Goal: Task Accomplishment & Management: Manage account settings

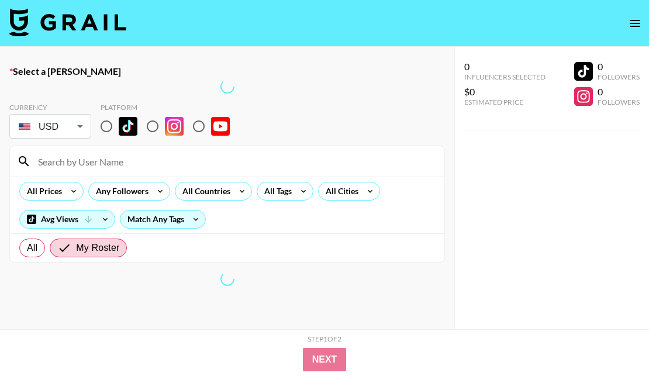
click at [636, 15] on button "open drawer" at bounding box center [634, 23] width 23 height 23
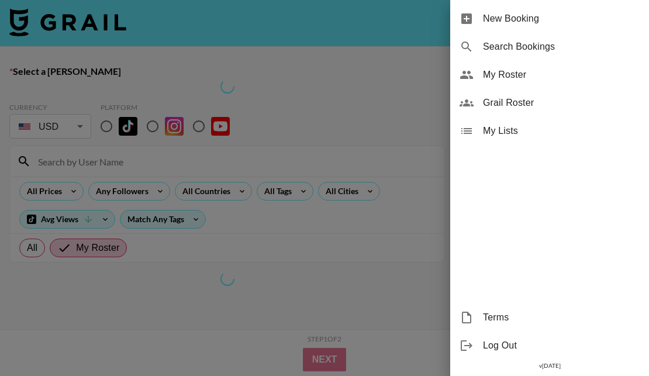
click at [516, 72] on span "My Roster" at bounding box center [561, 75] width 157 height 14
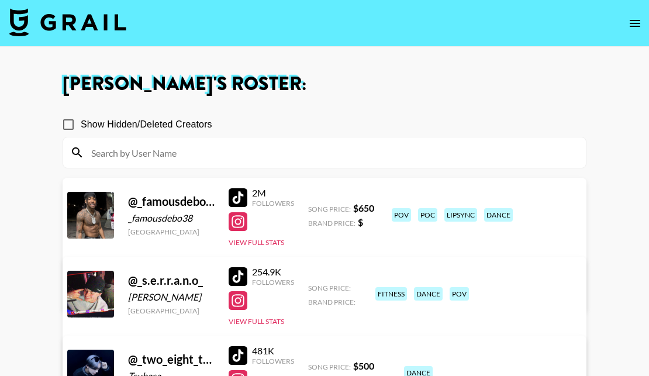
click at [181, 159] on input at bounding box center [331, 152] width 494 height 19
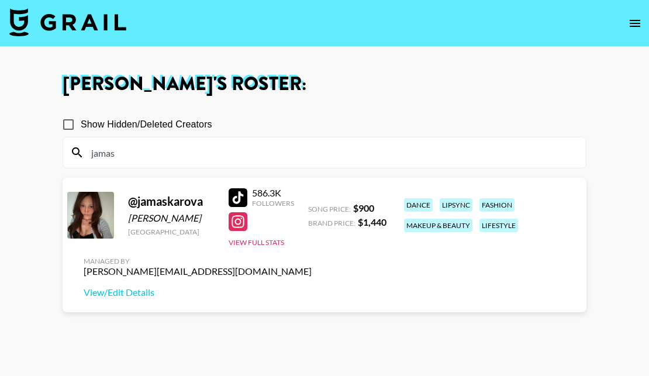
type input "jamas"
click at [243, 207] on div at bounding box center [237, 197] width 19 height 19
click at [217, 145] on input "jamas" at bounding box center [331, 152] width 494 height 19
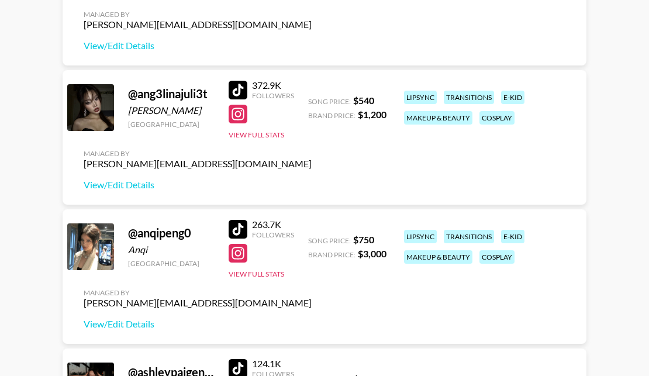
scroll to position [678, 0]
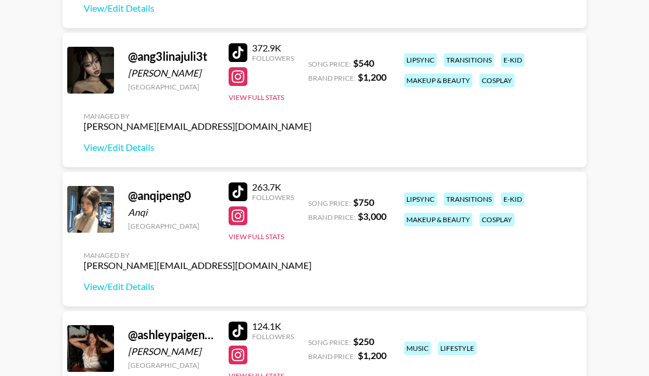
click at [237, 48] on div at bounding box center [237, 52] width 19 height 19
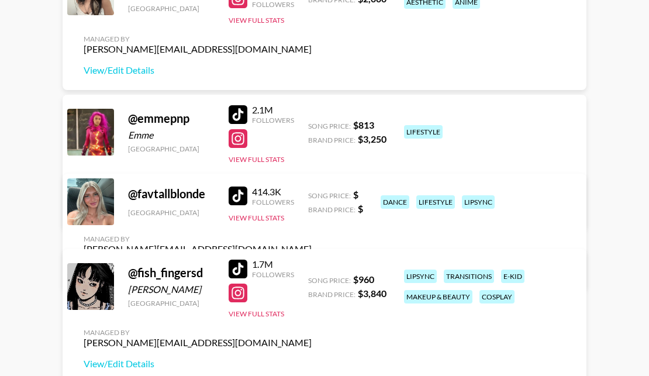
scroll to position [1933, 0]
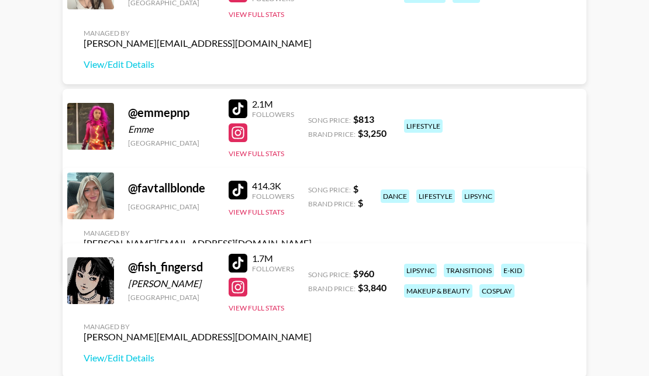
click at [242, 262] on div at bounding box center [237, 263] width 19 height 19
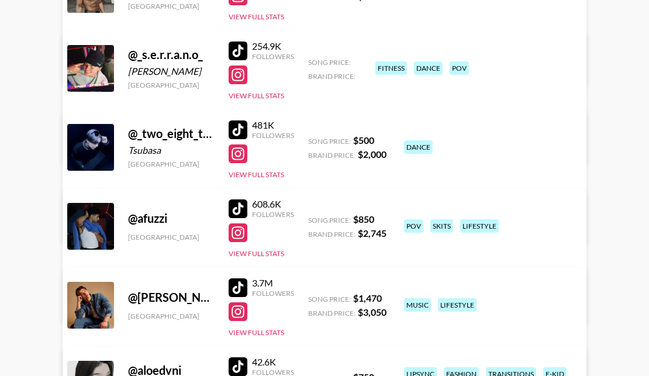
scroll to position [61, 0]
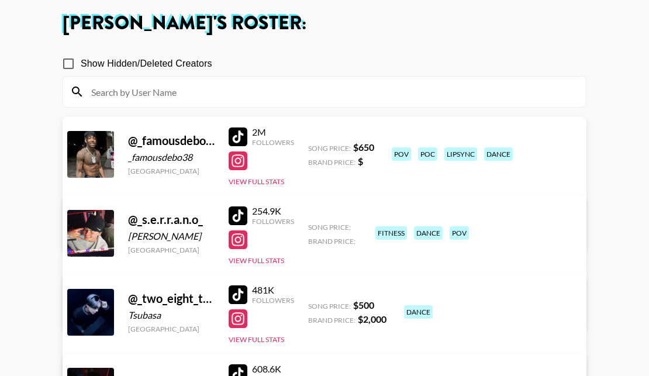
click at [243, 143] on div at bounding box center [237, 136] width 19 height 19
click at [311, 226] on link "View/Edit Details" at bounding box center [198, 232] width 228 height 12
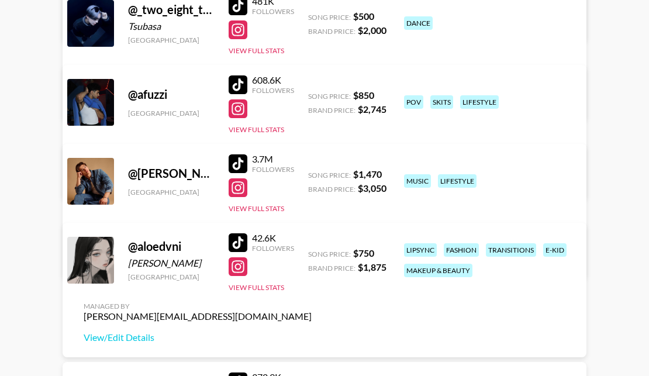
scroll to position [0, 0]
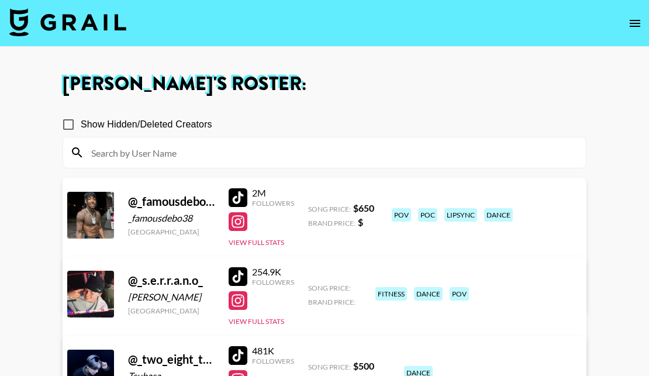
click at [175, 154] on input at bounding box center [331, 152] width 494 height 19
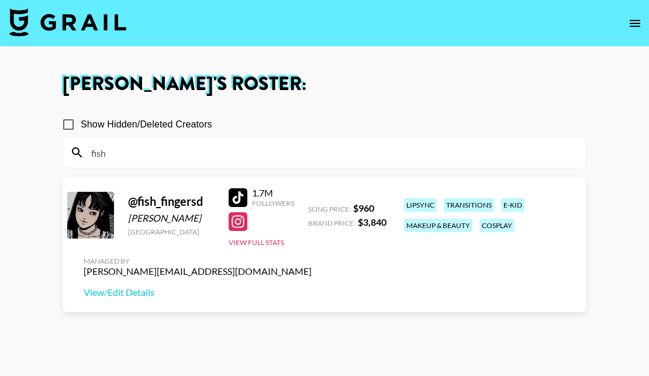
click at [146, 300] on div "Managed By felipe@grail-talent.com View/Edit Details" at bounding box center [197, 277] width 247 height 60
click at [146, 294] on link "View/Edit Details" at bounding box center [198, 292] width 228 height 12
click at [181, 147] on input "fish" at bounding box center [331, 152] width 494 height 19
click at [180, 148] on input "fish" at bounding box center [331, 152] width 494 height 19
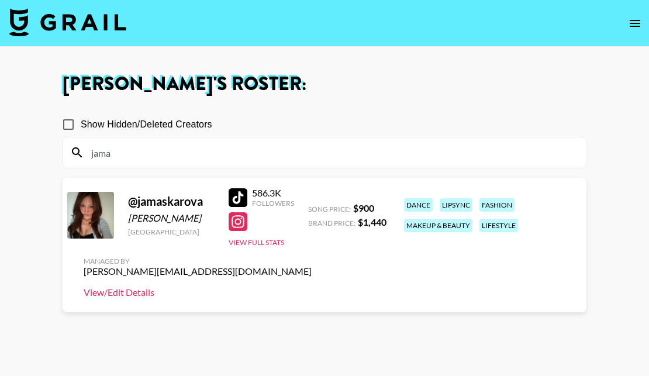
type input "jama"
click at [311, 286] on link "View/Edit Details" at bounding box center [198, 292] width 228 height 12
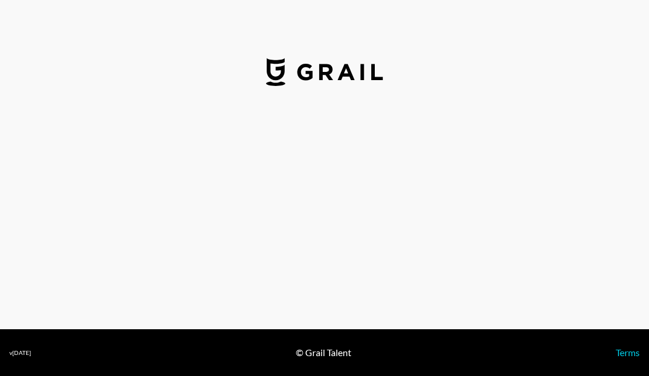
select select "USD"
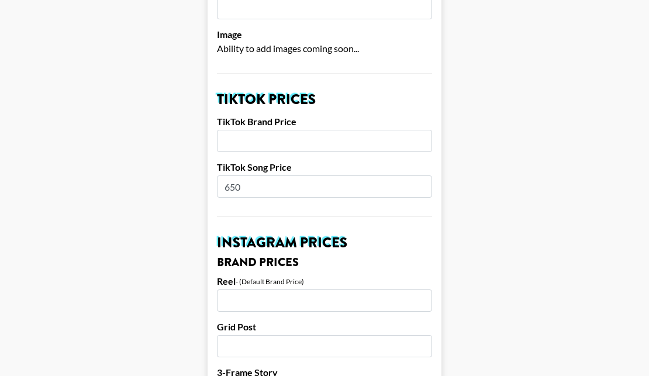
scroll to position [398, 0]
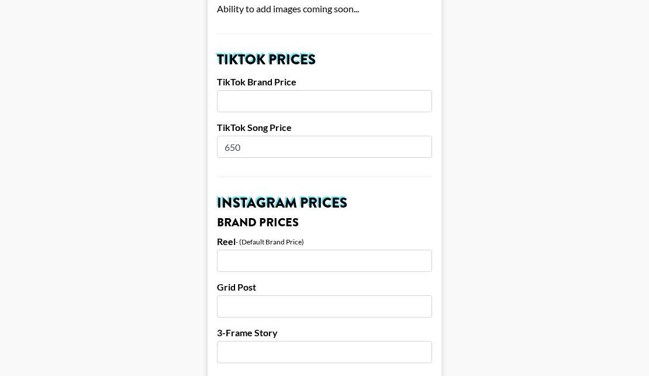
drag, startPoint x: 257, startPoint y: 134, endPoint x: 140, endPoint y: 134, distance: 117.4
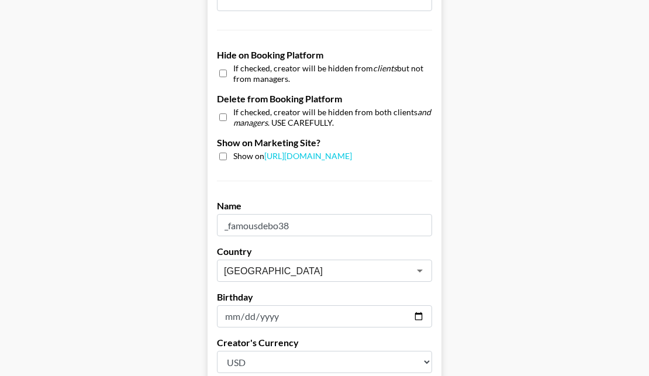
scroll to position [1299, 0]
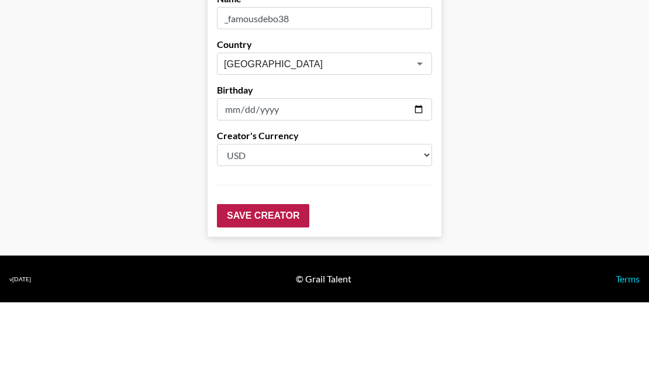
type input "950"
click at [268, 204] on input "Save Creator" at bounding box center [263, 215] width 92 height 23
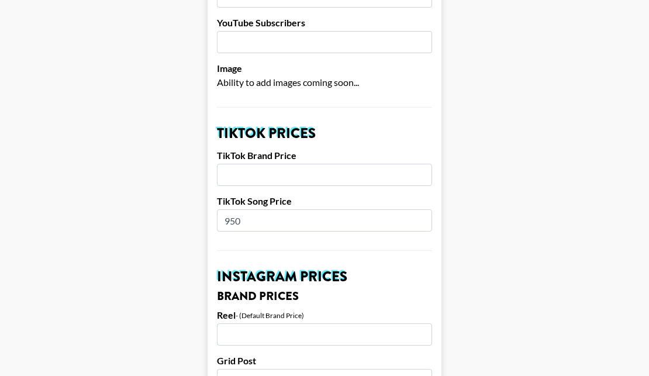
scroll to position [0, 0]
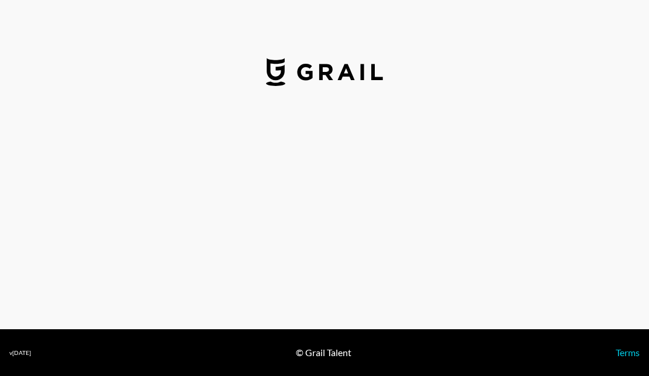
select select "USD"
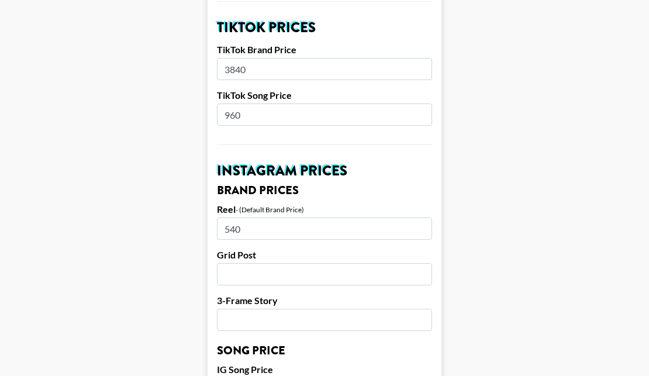
scroll to position [434, 0]
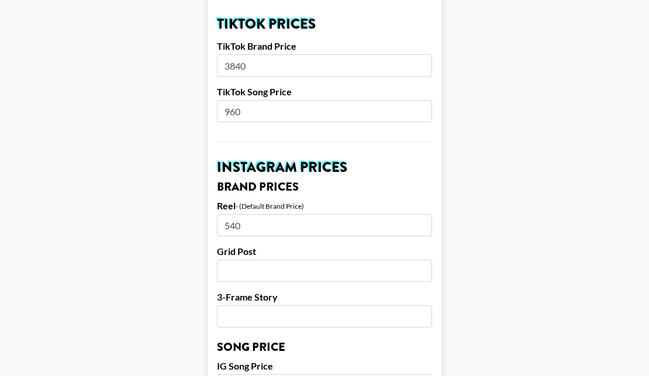
click at [261, 100] on input "960" at bounding box center [324, 111] width 215 height 22
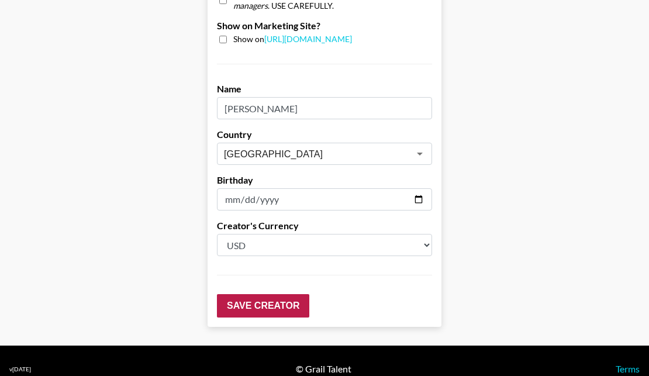
type input "1300"
click at [269, 294] on input "Save Creator" at bounding box center [263, 305] width 92 height 23
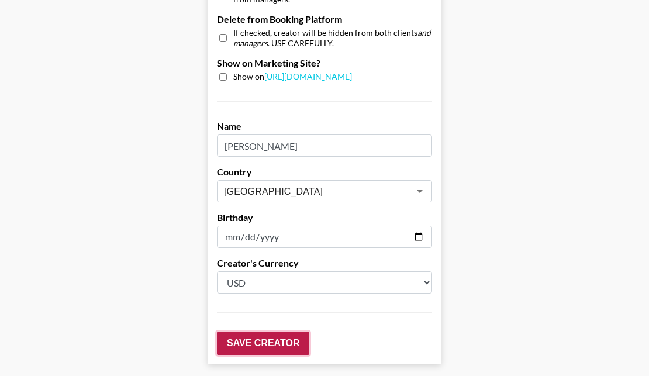
scroll to position [1247, 0]
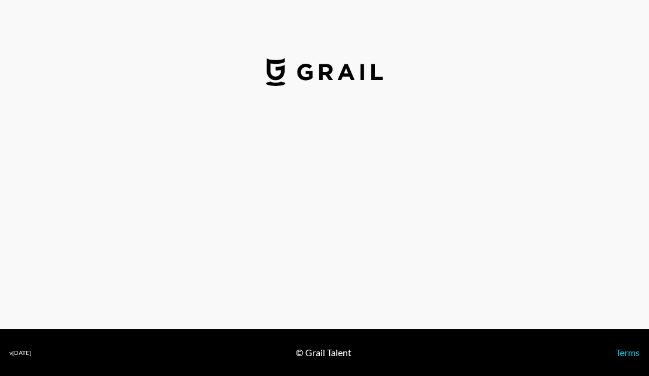
select select "USD"
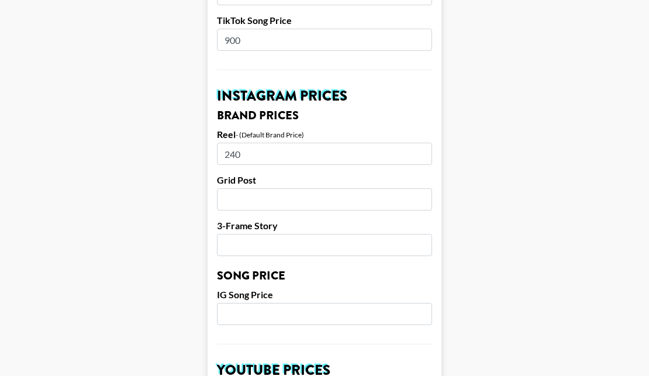
scroll to position [449, 0]
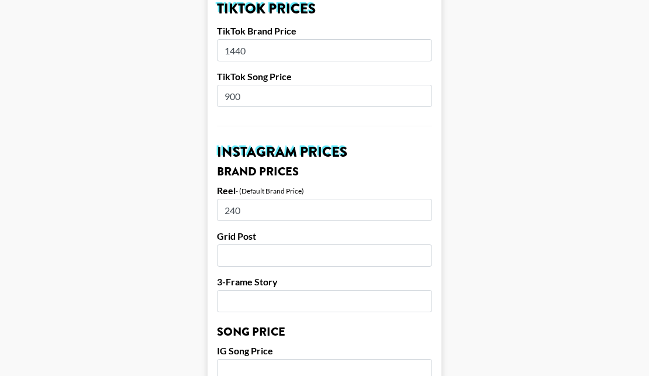
click at [236, 85] on input "900" at bounding box center [324, 96] width 215 height 22
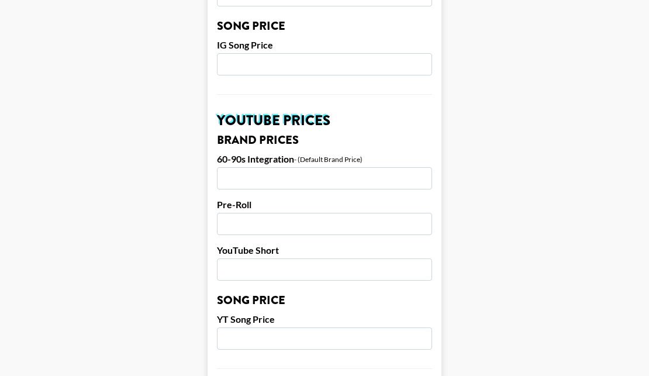
scroll to position [1209, 0]
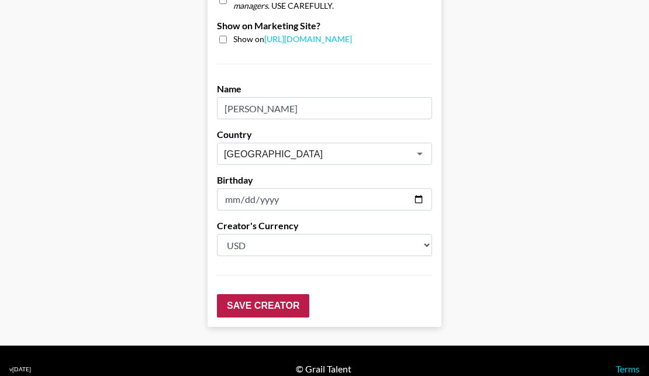
type input "950"
click at [241, 294] on input "Save Creator" at bounding box center [263, 305] width 92 height 23
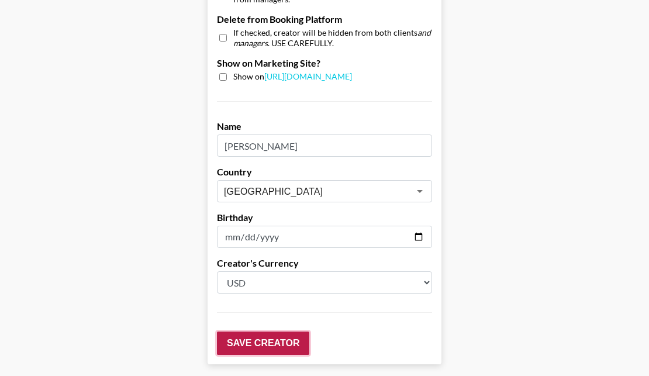
scroll to position [1247, 0]
